Goal: Task Accomplishment & Management: Manage account settings

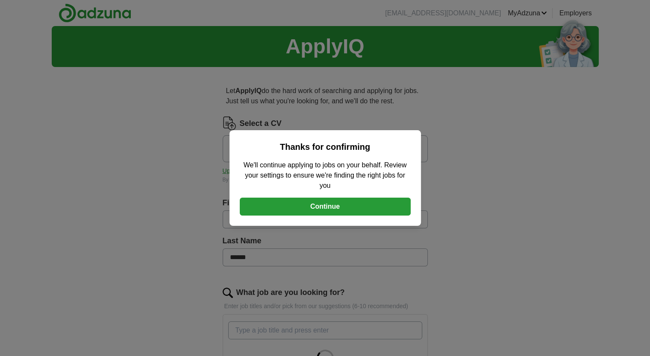
click at [372, 203] on button "Continue" at bounding box center [325, 207] width 171 height 18
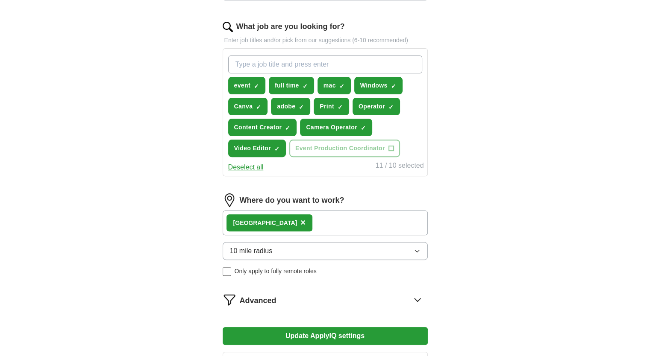
scroll to position [387, 0]
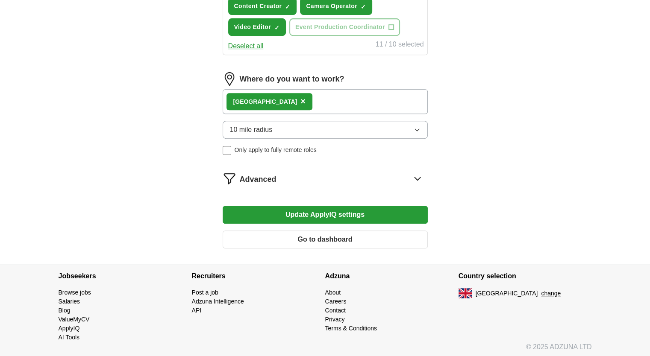
click at [367, 99] on div "London ×" at bounding box center [325, 101] width 205 height 25
click at [300, 95] on button "×" at bounding box center [302, 101] width 5 height 13
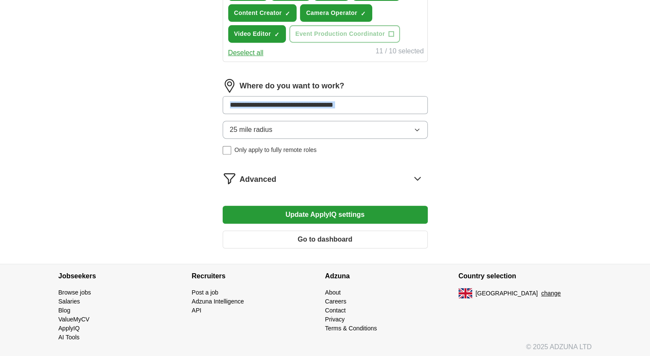
click at [342, 105] on input at bounding box center [325, 105] width 205 height 18
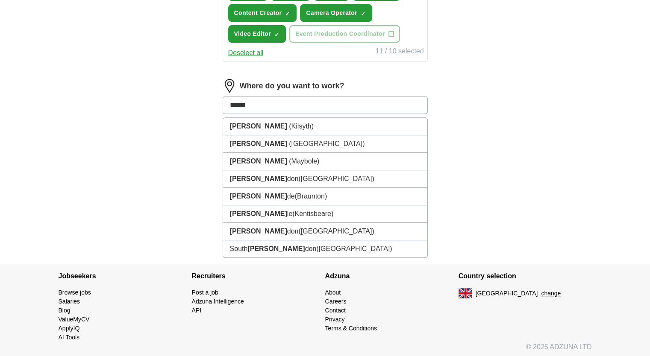
type input "*******"
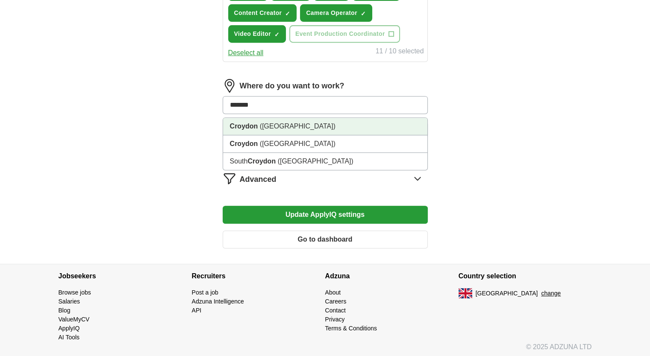
click at [327, 118] on li "Croydon ([GEOGRAPHIC_DATA])" at bounding box center [325, 127] width 204 height 18
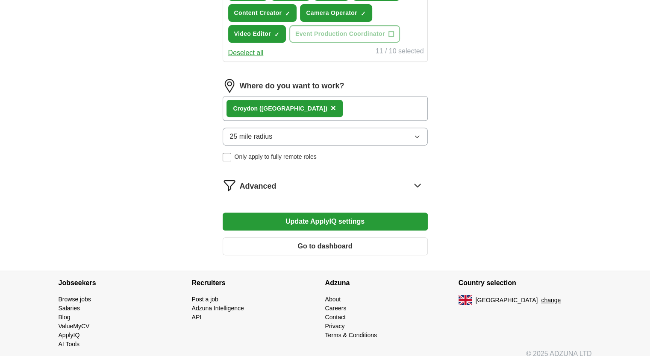
click at [321, 133] on button "25 mile radius" at bounding box center [325, 137] width 205 height 18
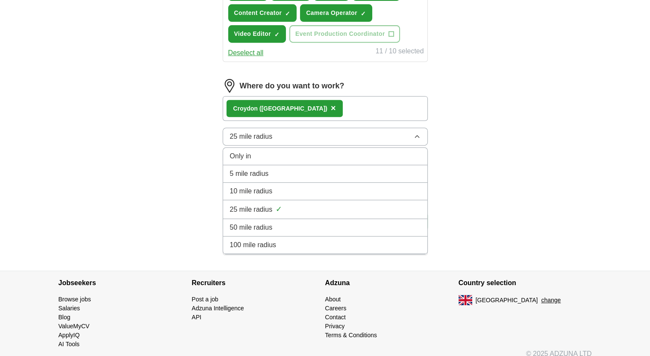
click at [315, 187] on div "10 mile radius" at bounding box center [325, 191] width 190 height 10
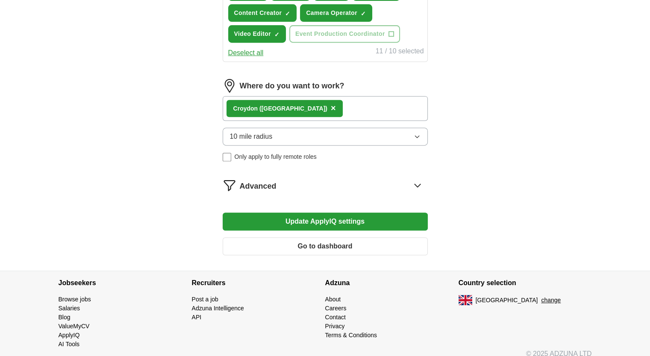
click at [341, 136] on button "10 mile radius" at bounding box center [325, 137] width 205 height 18
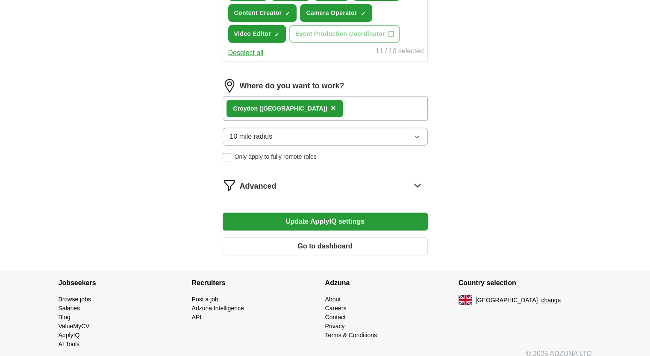
click at [280, 133] on button "10 mile radius" at bounding box center [325, 137] width 205 height 18
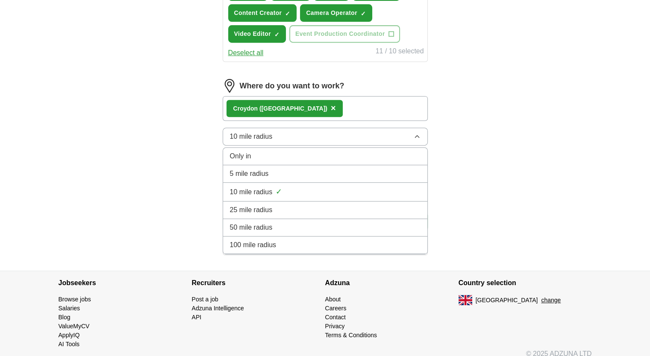
click at [258, 205] on span "25 mile radius" at bounding box center [251, 210] width 43 height 10
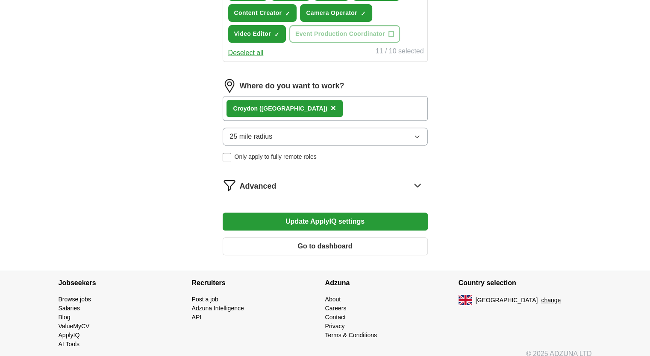
click at [344, 216] on button "Update ApplyIQ settings" at bounding box center [325, 222] width 205 height 18
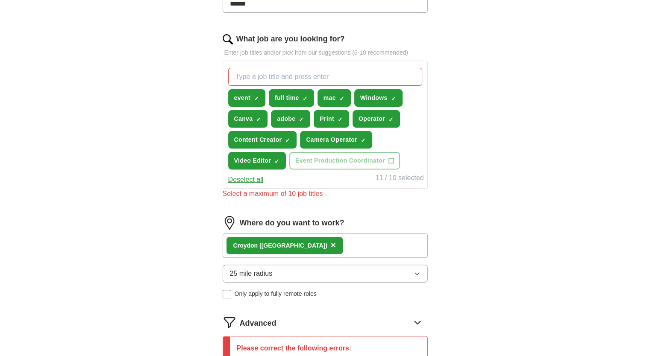
scroll to position [248, 0]
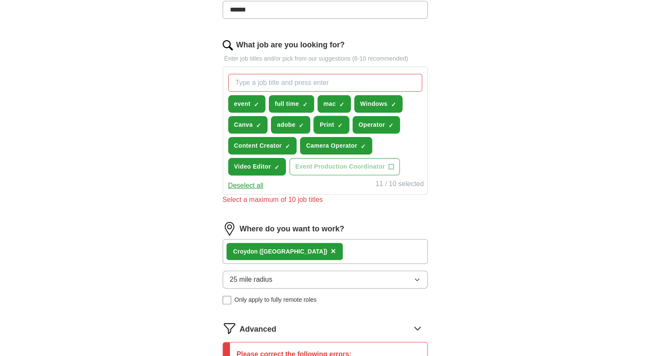
click at [0, 0] on span "×" at bounding box center [0, 0] width 0 height 0
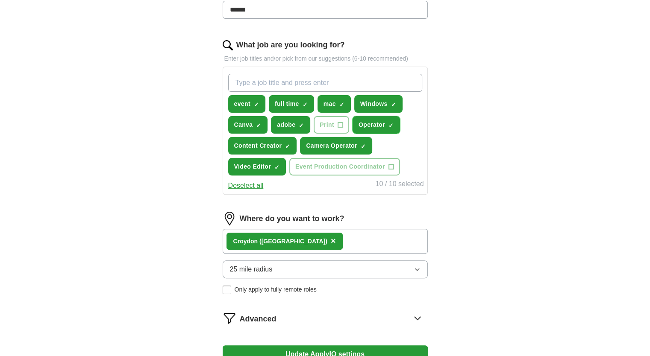
click at [0, 0] on span "×" at bounding box center [0, 0] width 0 height 0
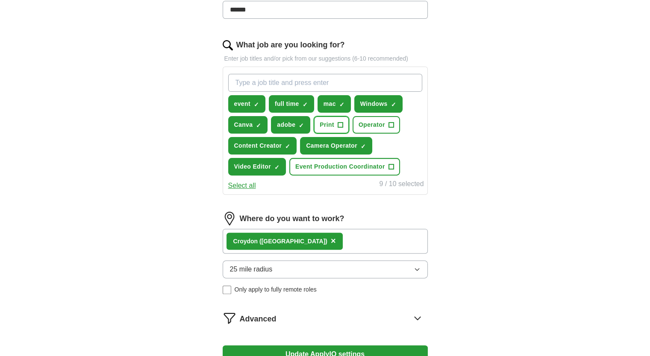
click at [340, 124] on span "+" at bounding box center [339, 125] width 5 height 7
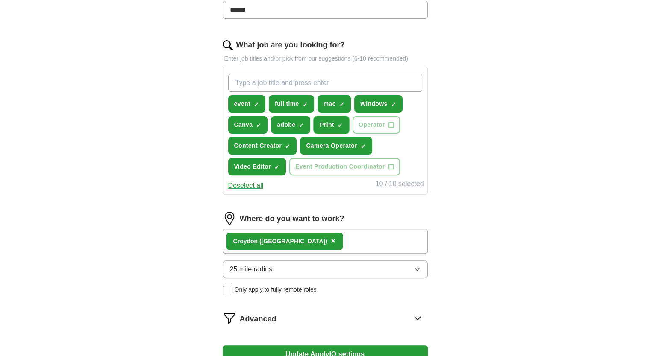
scroll to position [387, 0]
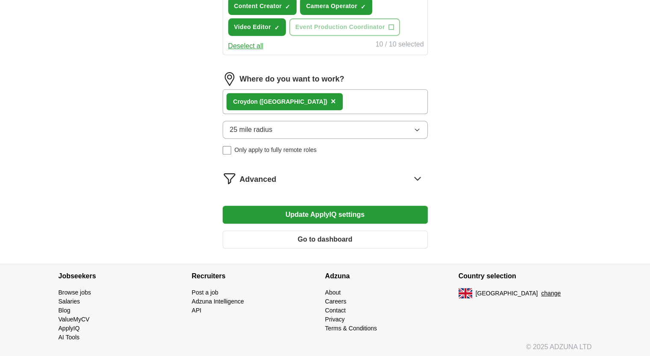
click at [408, 217] on button "Update ApplyIQ settings" at bounding box center [325, 215] width 205 height 18
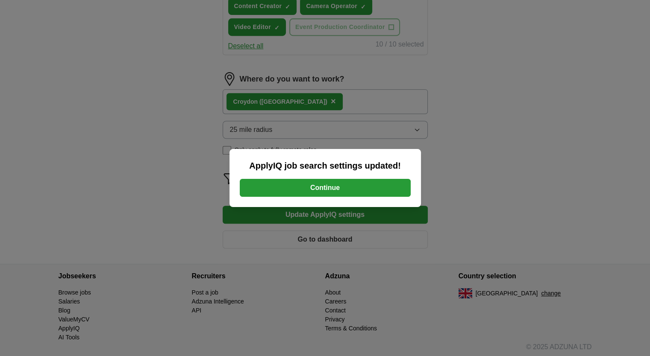
click at [370, 180] on button "Continue" at bounding box center [325, 188] width 171 height 18
